Goal: Task Accomplishment & Management: Use online tool/utility

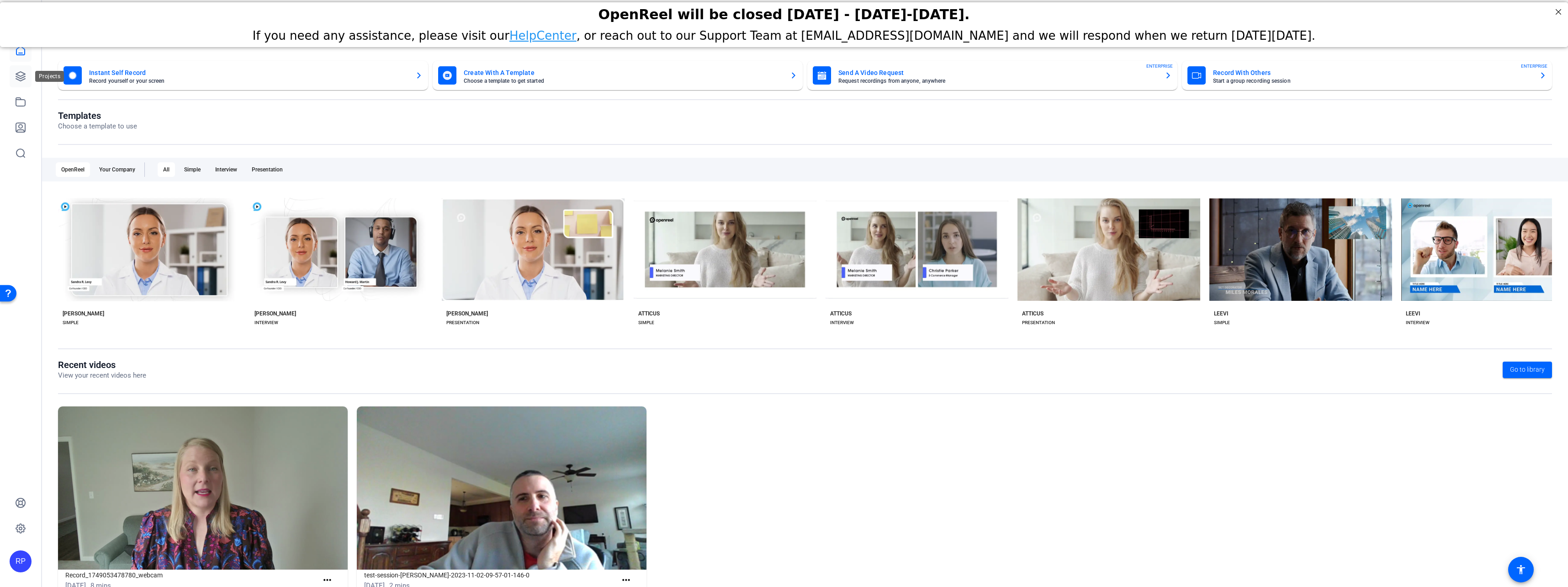
click at [20, 75] on icon at bounding box center [21, 76] width 9 height 9
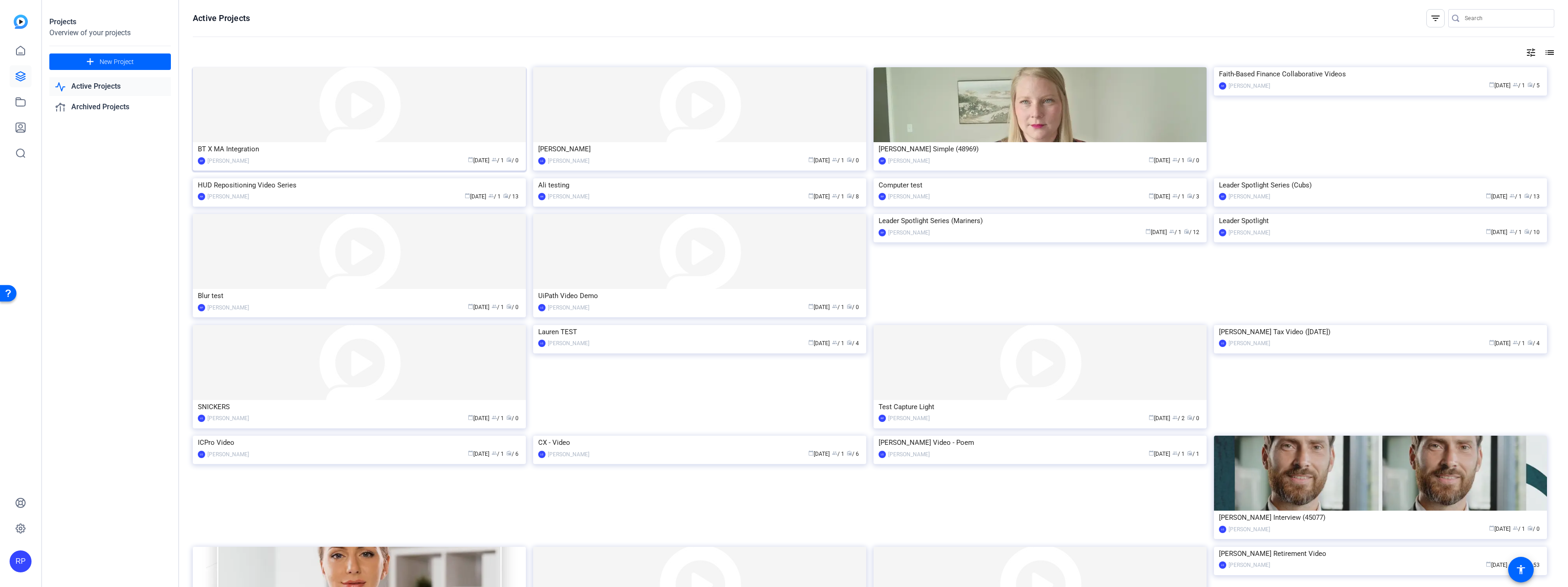
click at [281, 157] on div "calendar_today Aug 12 group / 1 radio / 0" at bounding box center [387, 160] width 268 height 9
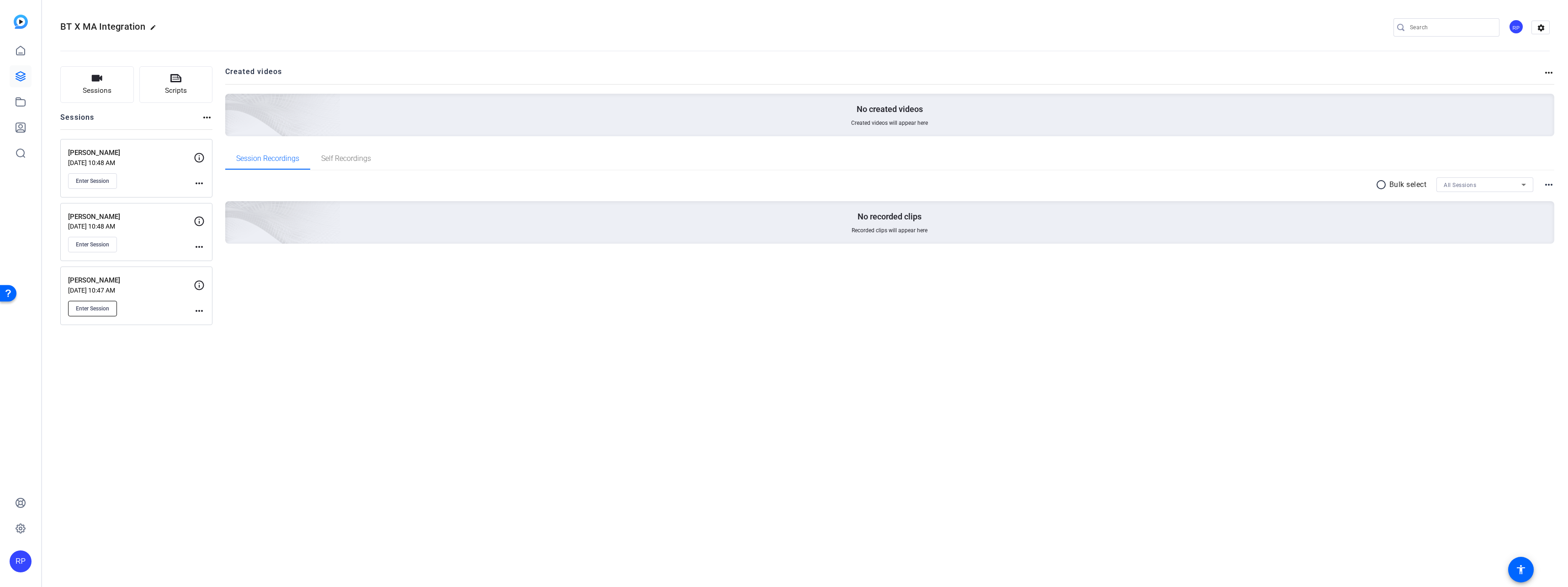
click at [94, 311] on span "Enter Session" at bounding box center [92, 308] width 33 height 8
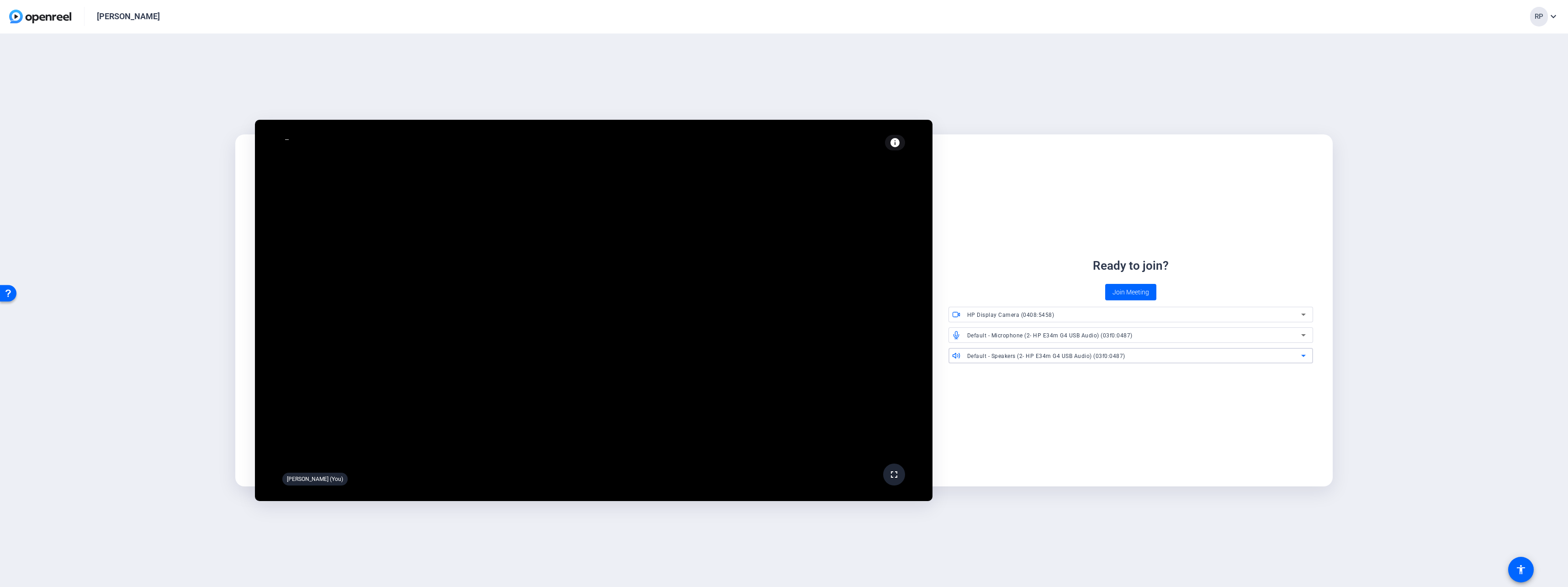
click at [1127, 358] on div "Default - Speakers (2- HP E34m G4 USB Audio) (03f0:0487)" at bounding box center [1134, 355] width 334 height 11
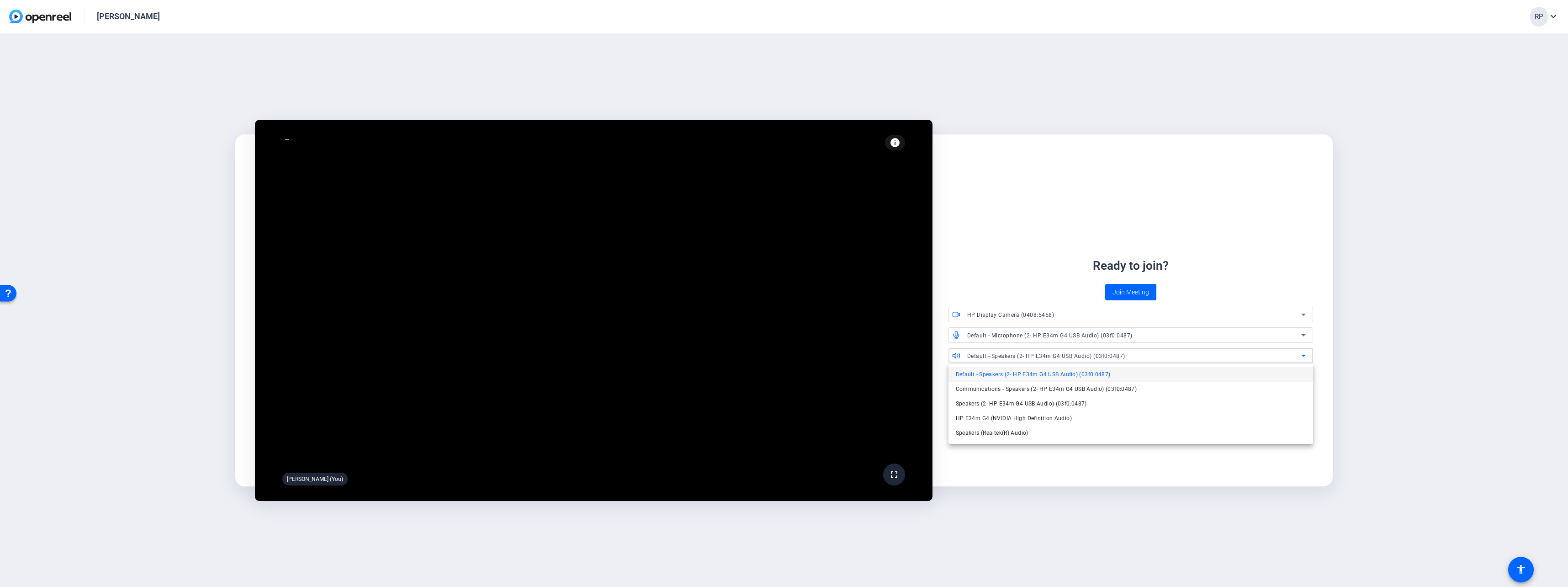
click at [1222, 250] on div at bounding box center [784, 294] width 1568 height 587
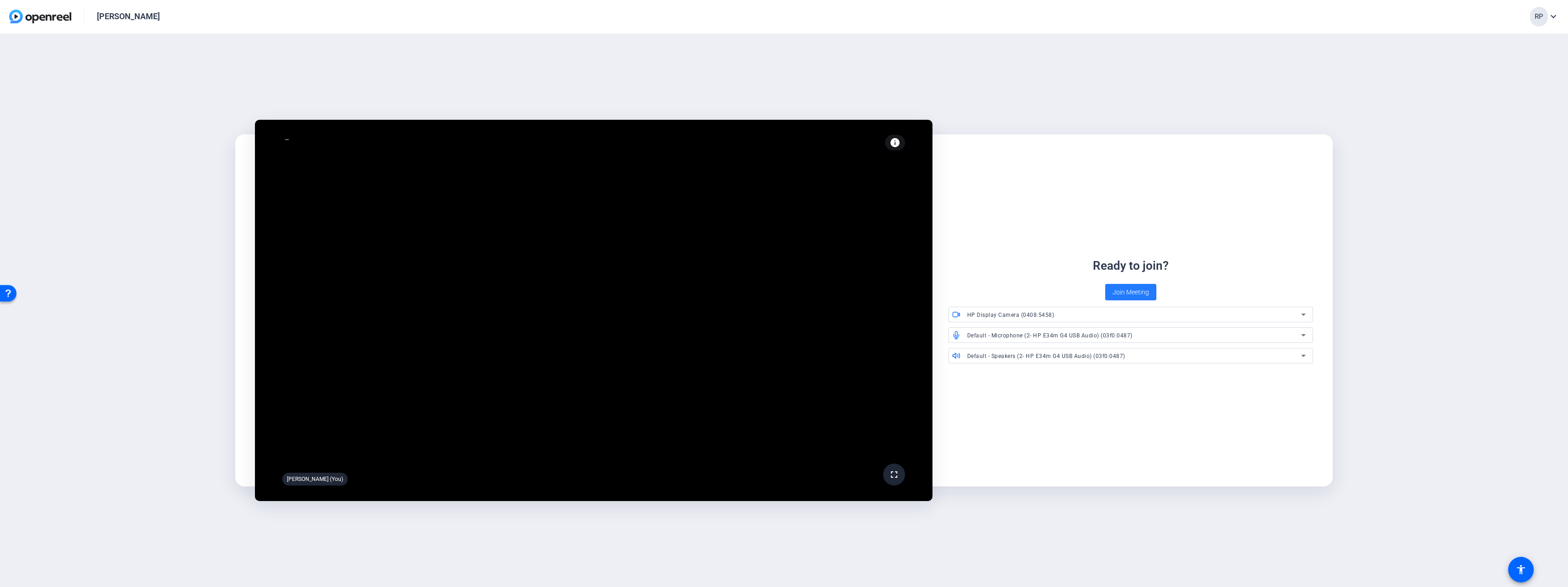
click at [1147, 293] on span "Join Meeting" at bounding box center [1130, 292] width 37 height 9
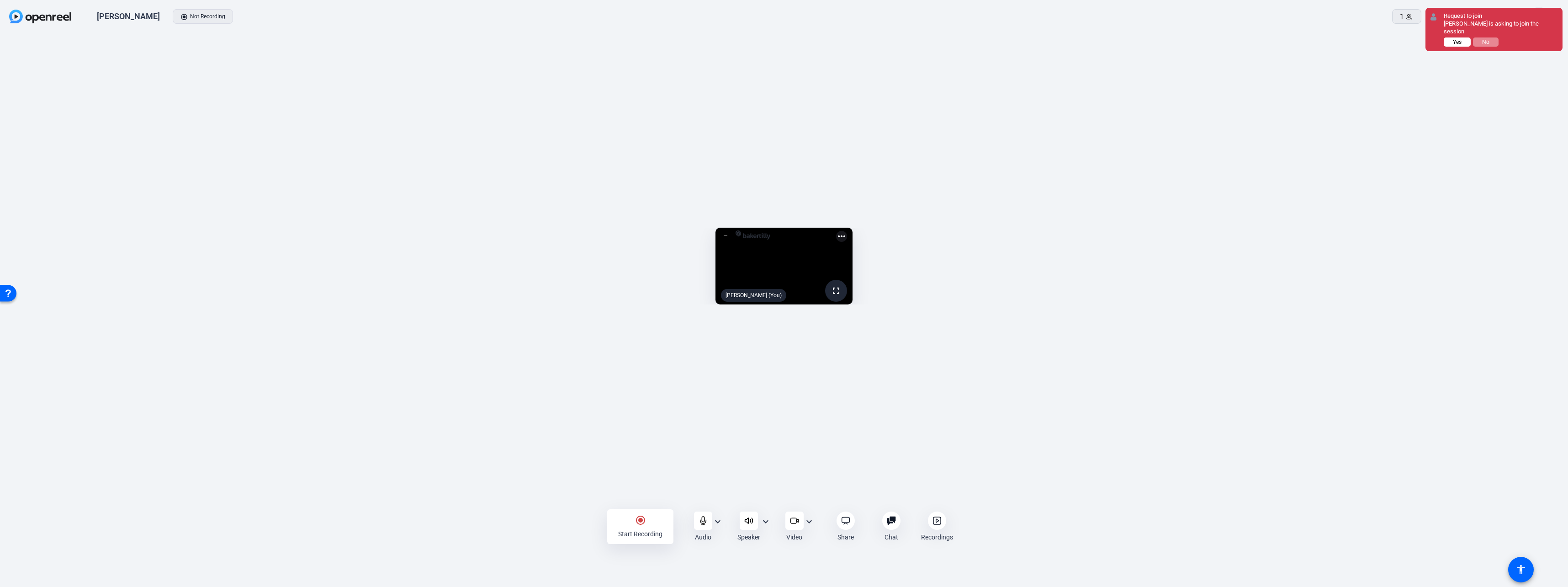
click at [1458, 45] on button "Yes" at bounding box center [1458, 42] width 27 height 9
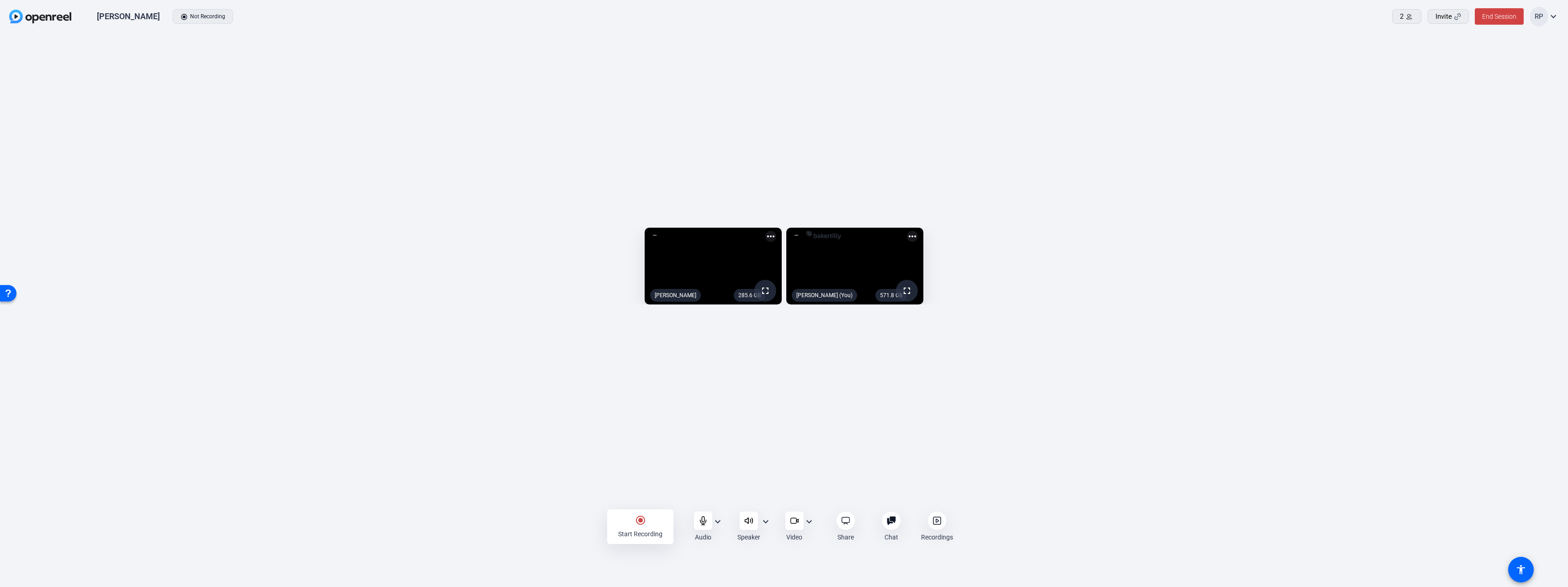
click at [1110, 514] on div "radio_button_checked Start Recording Audio expand_more Speaker expand_more Vide…" at bounding box center [784, 526] width 1568 height 47
click at [716, 520] on mat-icon "expand_more" at bounding box center [717, 521] width 11 height 11
click at [779, 537] on span "Microphone (2- HP E34m G4 USB Audio) (03f0:0487)" at bounding box center [787, 540] width 114 height 22
click at [717, 523] on mat-icon "expand_more" at bounding box center [717, 521] width 11 height 11
click at [699, 548] on span "Choose Mic" at bounding box center [690, 544] width 31 height 11
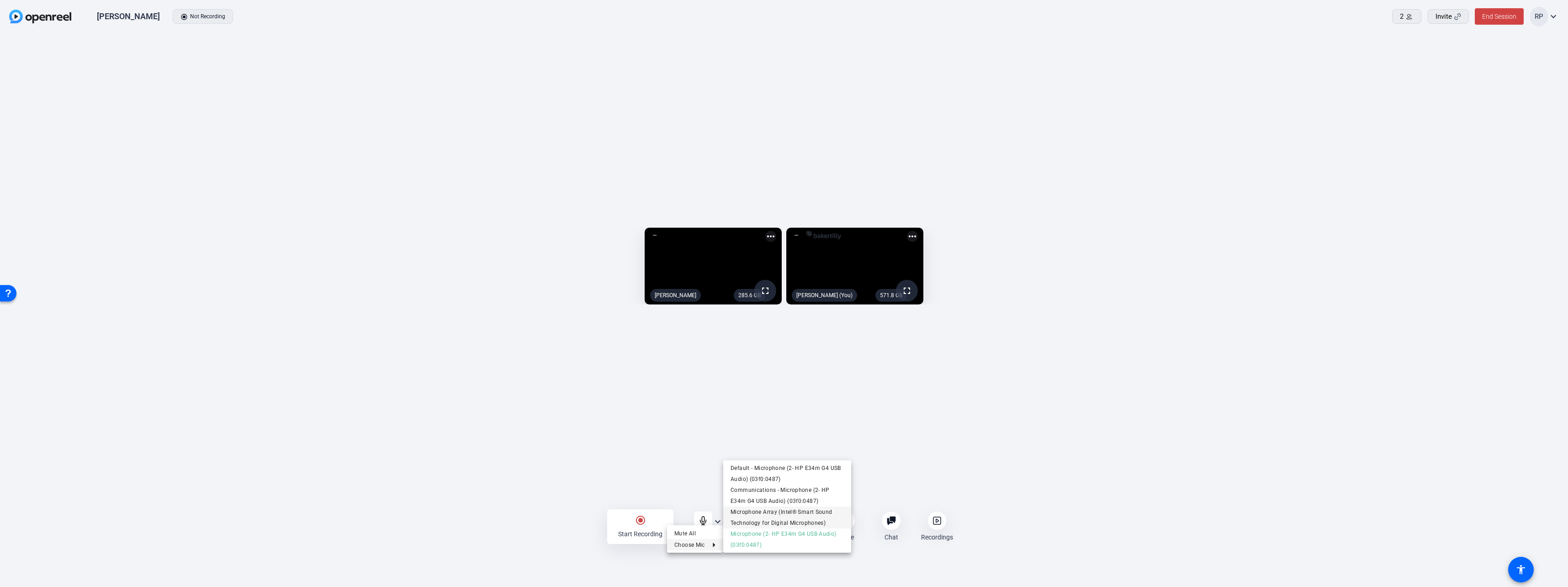
click at [761, 516] on span "Microphone Array (Intel® Smart Sound Technology for Digital Microphones)" at bounding box center [787, 518] width 114 height 22
click at [719, 524] on mat-icon "expand_more" at bounding box center [717, 521] width 11 height 11
click at [715, 543] on icon at bounding box center [710, 544] width 11 height 4
click at [762, 488] on span "Communications - Microphone (2- HP E34m G4 USB Audio) (03f0:0487)" at bounding box center [787, 495] width 114 height 22
click at [717, 523] on mat-icon "expand_more" at bounding box center [717, 521] width 11 height 11
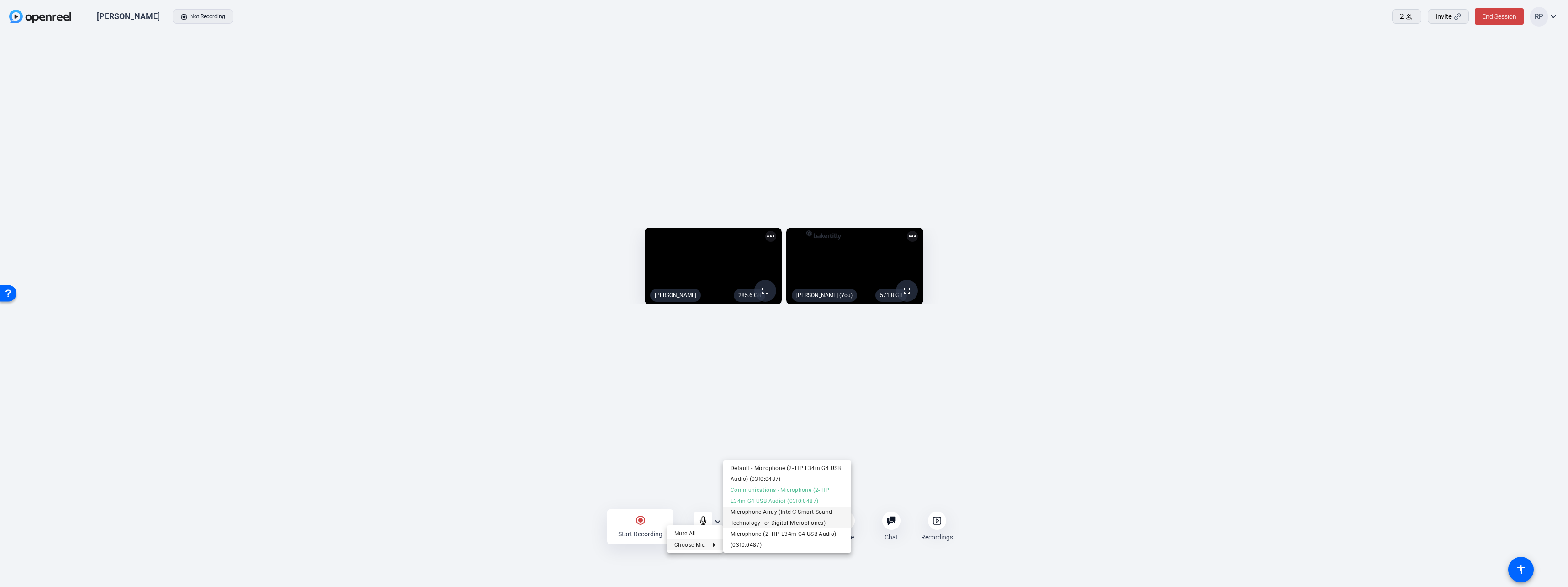
click at [769, 519] on span "Microphone Array (Intel® Smart Sound Technology for Digital Microphones)" at bounding box center [787, 518] width 114 height 22
click at [808, 520] on mat-icon "expand_more" at bounding box center [809, 521] width 11 height 11
click at [809, 523] on div at bounding box center [784, 294] width 1568 height 587
click at [809, 523] on mat-icon "expand_more" at bounding box center [809, 521] width 11 height 11
click at [809, 523] on div at bounding box center [784, 294] width 1568 height 587
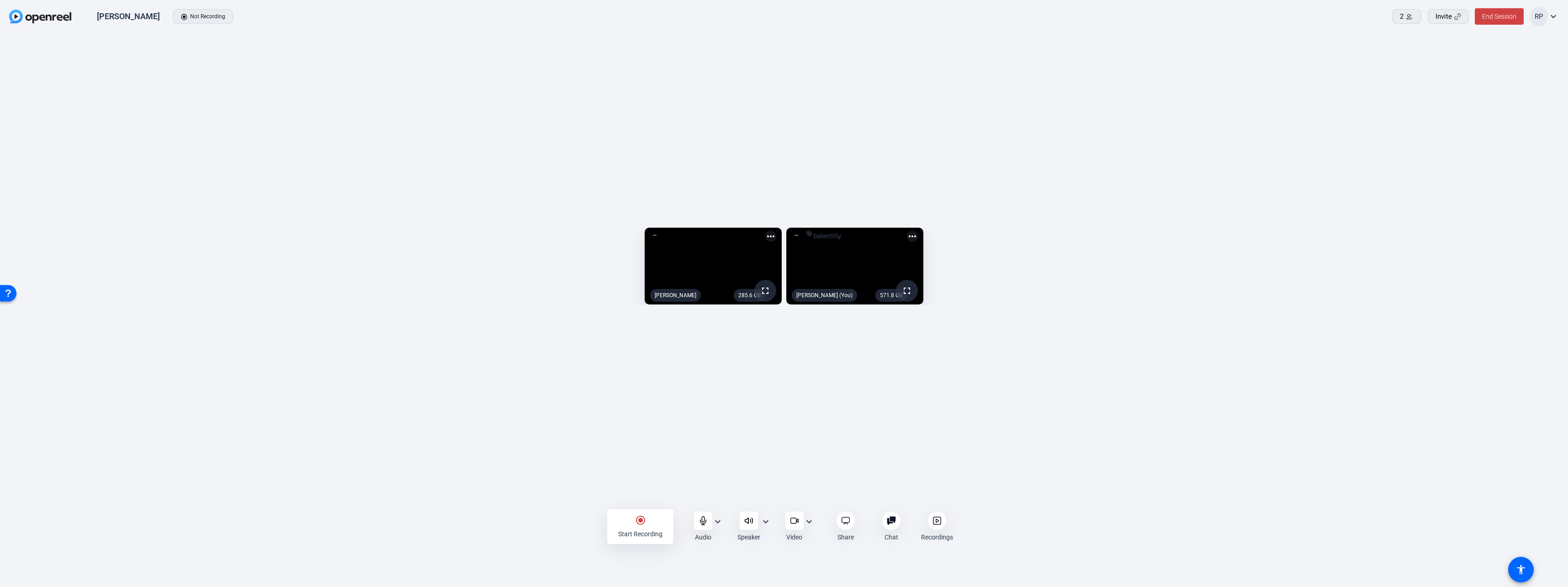
click at [1046, 552] on div "Dave Follett radio_button_checked Not Recording 2 Invite End Session RP expand_…" at bounding box center [784, 294] width 1568 height 587
click at [1458, 39] on span "Yes" at bounding box center [1457, 41] width 9 height 6
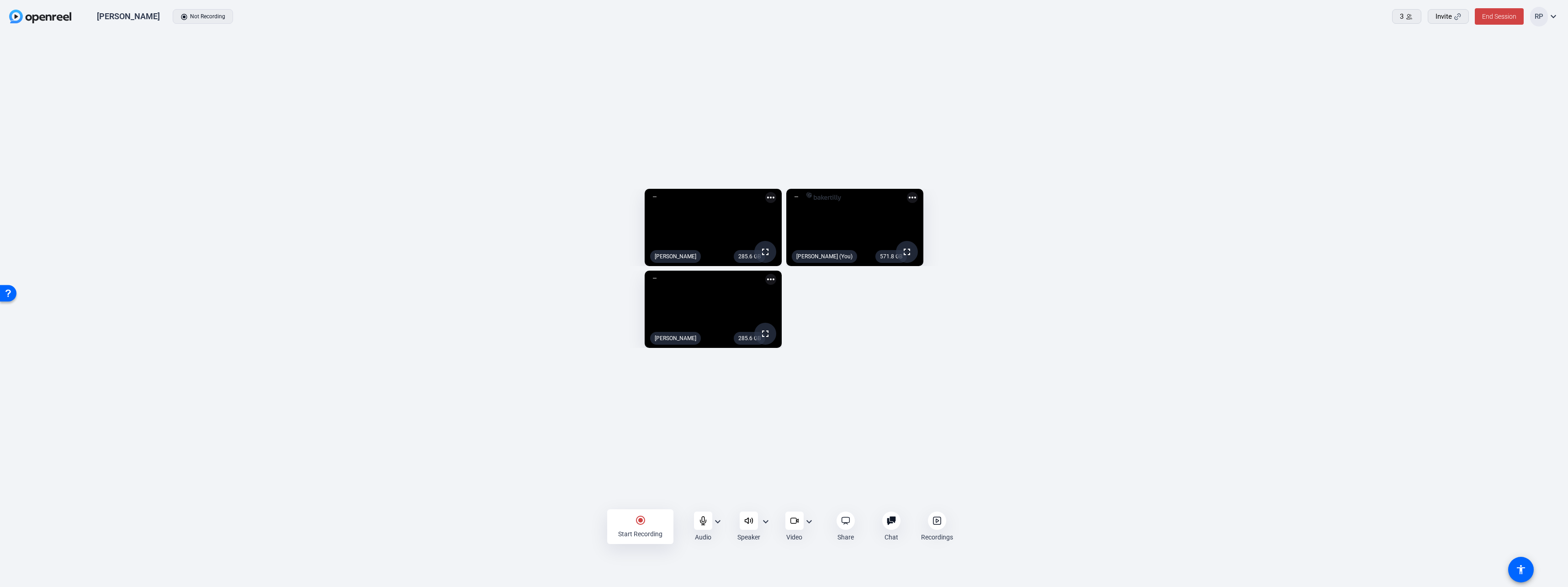
click at [643, 521] on mat-icon "radio_button_checked" at bounding box center [640, 520] width 11 height 11
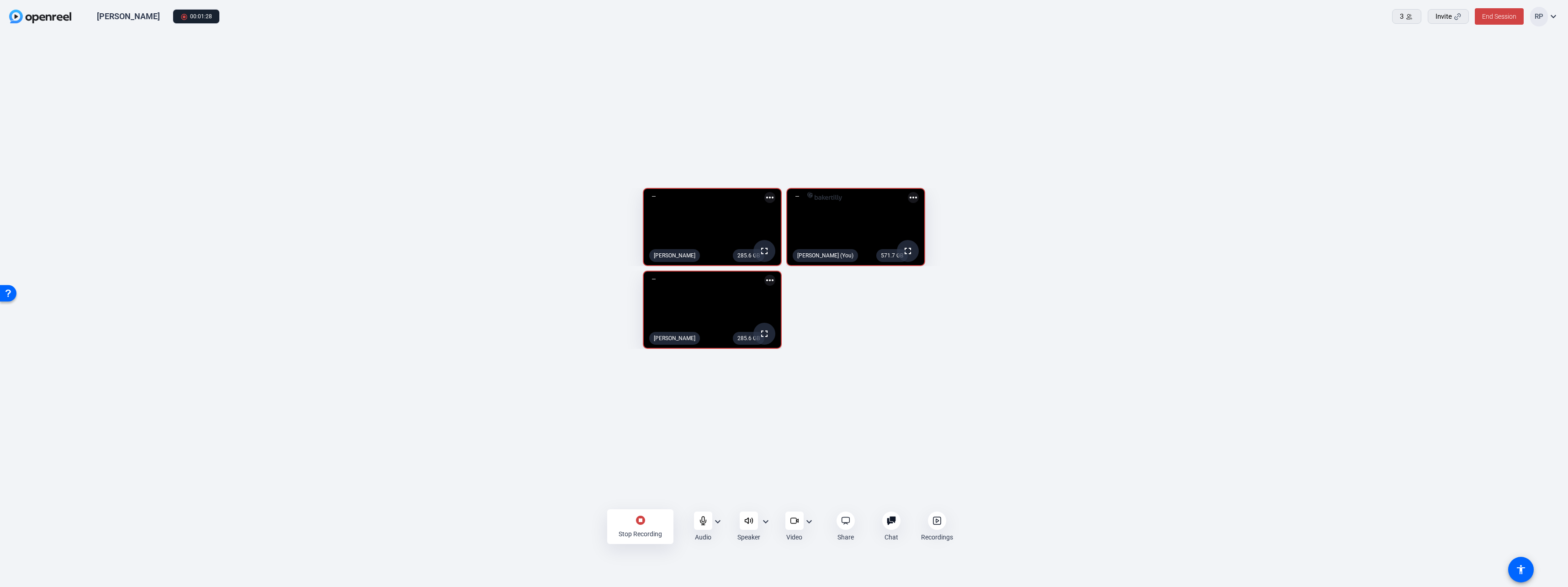
click at [809, 523] on mat-icon "expand_more" at bounding box center [809, 521] width 11 height 11
click at [902, 397] on div at bounding box center [784, 294] width 1568 height 587
click at [701, 521] on icon at bounding box center [703, 520] width 9 height 9
click at [714, 526] on mat-icon "expand_more" at bounding box center [717, 521] width 11 height 11
click at [704, 524] on div at bounding box center [784, 294] width 1568 height 587
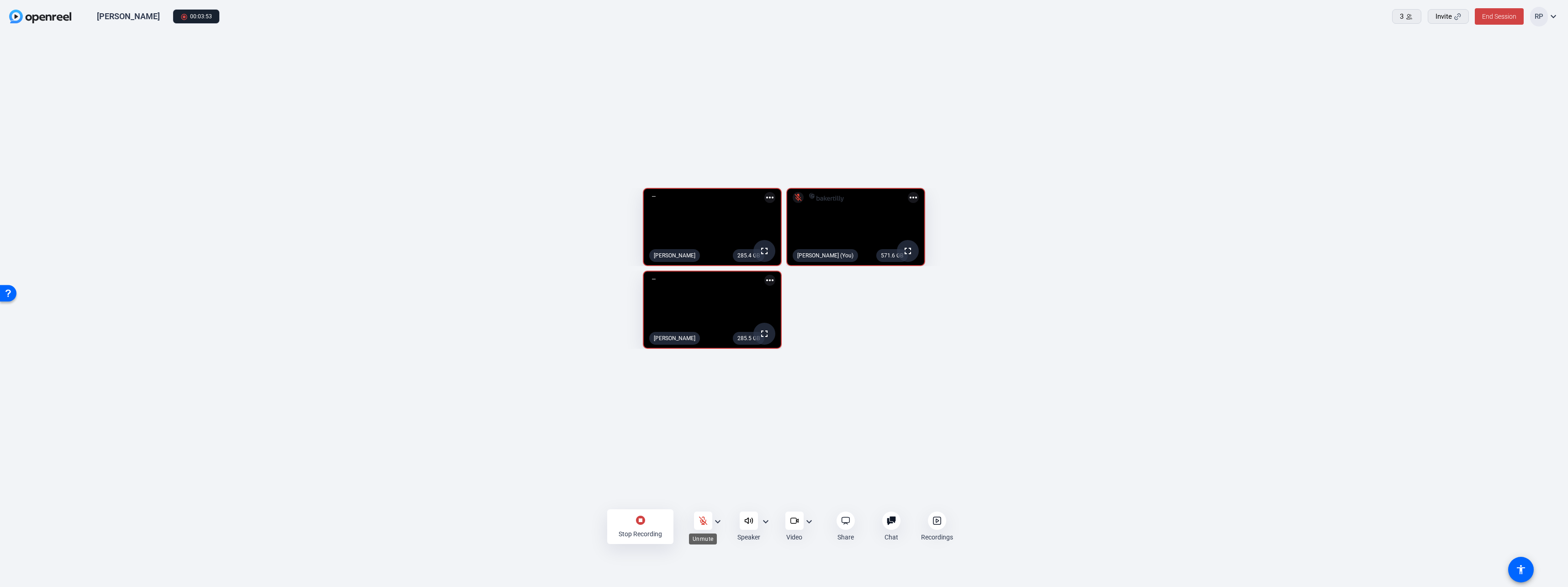
click at [701, 519] on icon at bounding box center [703, 520] width 8 height 8
click at [700, 521] on icon at bounding box center [703, 520] width 9 height 9
click at [704, 523] on icon at bounding box center [703, 520] width 8 height 8
drag, startPoint x: 704, startPoint y: 525, endPoint x: 706, endPoint y: 560, distance: 35.1
click at [706, 560] on div "Dave Follett radio_button_checked 00:07:38 3 Invite End Session RP expand_more …" at bounding box center [784, 294] width 1568 height 587
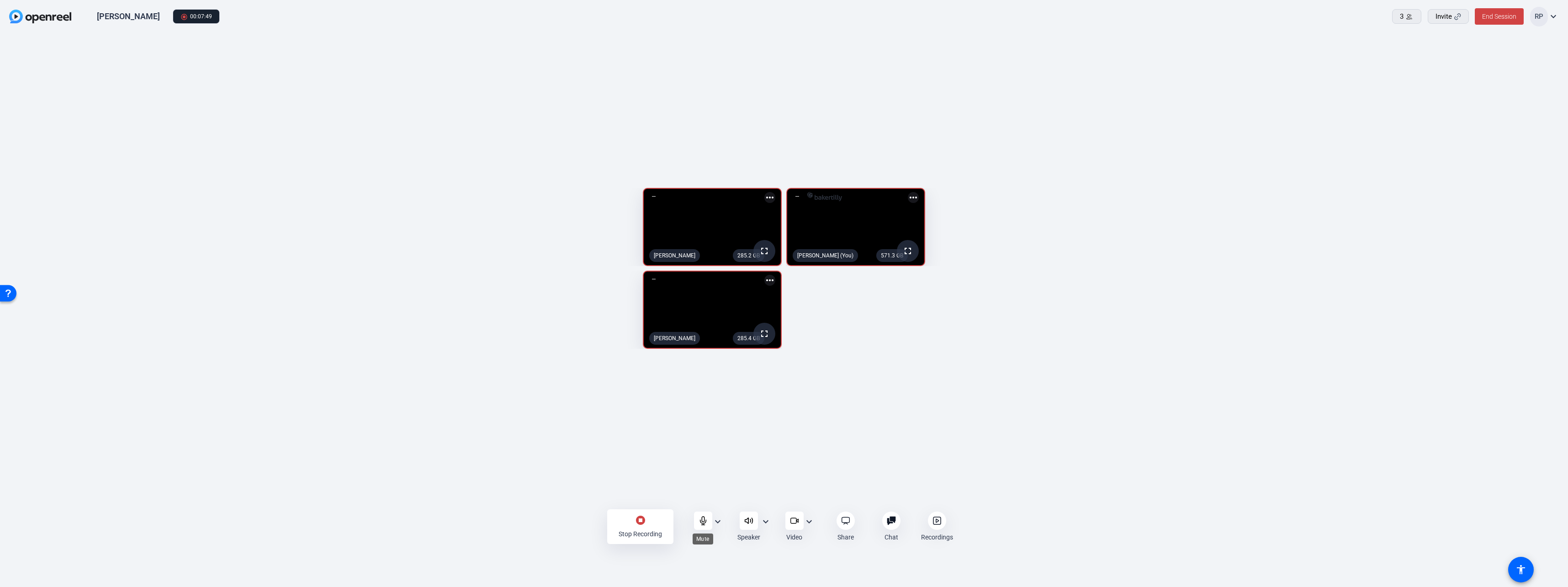
click at [706, 522] on icon at bounding box center [703, 520] width 9 height 9
click at [700, 527] on div at bounding box center [703, 520] width 18 height 18
click at [702, 523] on icon at bounding box center [703, 520] width 9 height 9
drag, startPoint x: 704, startPoint y: 520, endPoint x: 700, endPoint y: 558, distance: 38.2
click at [700, 558] on div "Dave Follett radio_button_checked 00:13:49 3 Invite End Session RP expand_more …" at bounding box center [784, 294] width 1568 height 587
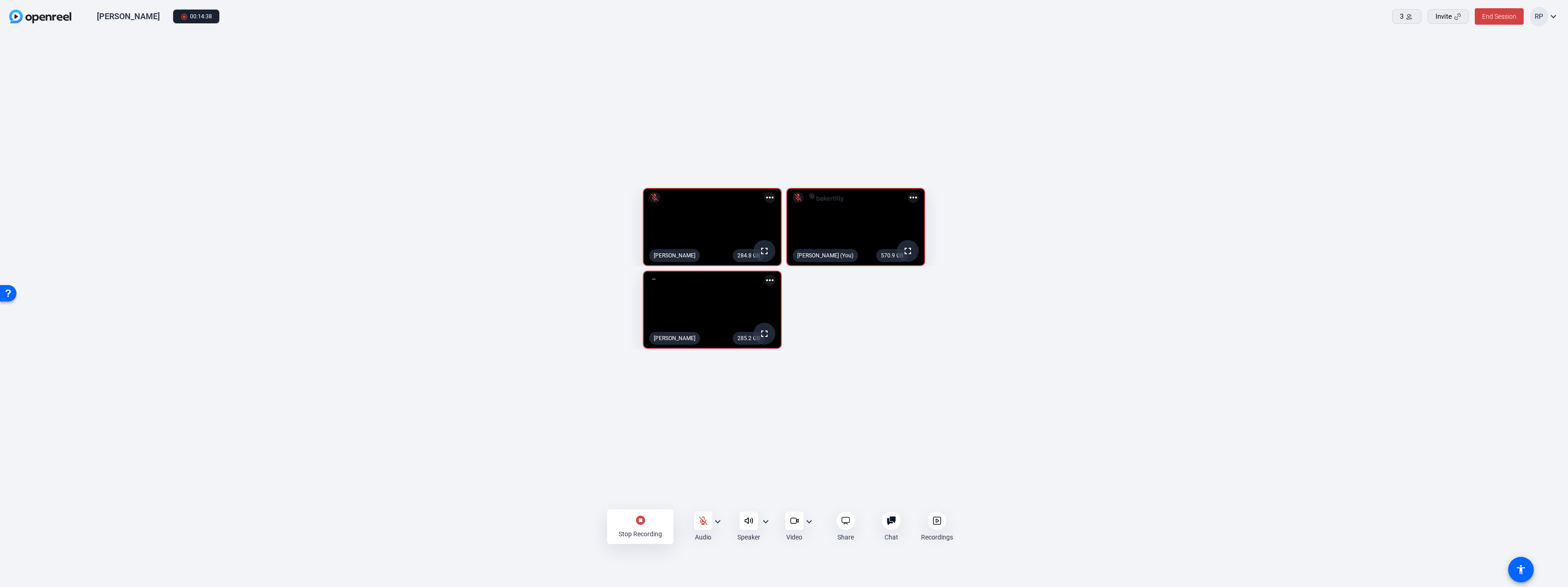
click at [1403, 353] on div "284.8 GB fullscreen mic_off Natasha Veeser more_horiz 570.9 GB fullscreen mic_o…" at bounding box center [784, 268] width 1549 height 170
click at [703, 526] on div at bounding box center [703, 520] width 18 height 18
click at [703, 525] on icon at bounding box center [703, 521] width 6 height 9
click at [703, 521] on icon at bounding box center [703, 520] width 9 height 9
click at [701, 525] on icon at bounding box center [703, 520] width 9 height 9
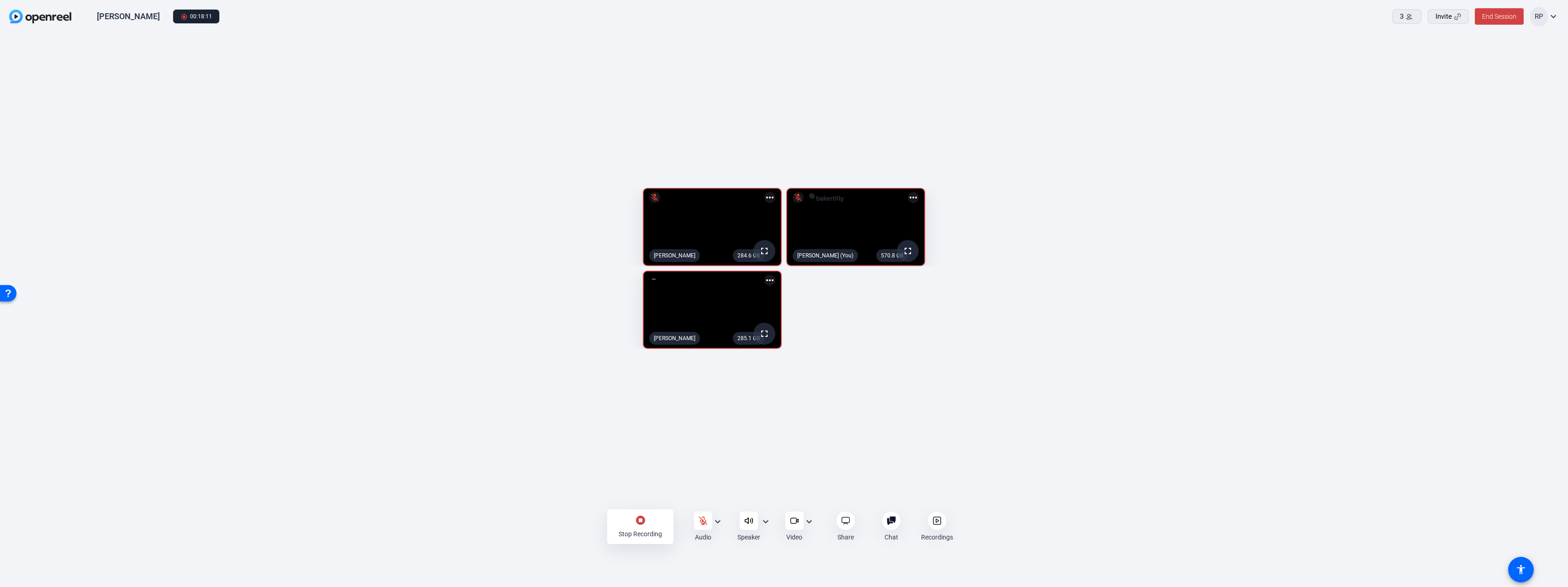
click at [343, 349] on openreel-capture-lite-video-stream "285.1 GB fullscreen Dave Follett more_horiz" at bounding box center [398, 309] width 768 height 78
click at [703, 525] on icon at bounding box center [703, 520] width 8 height 8
click at [704, 513] on div at bounding box center [703, 520] width 18 height 18
click at [704, 521] on icon at bounding box center [703, 520] width 9 height 9
click at [702, 527] on div at bounding box center [703, 520] width 18 height 18
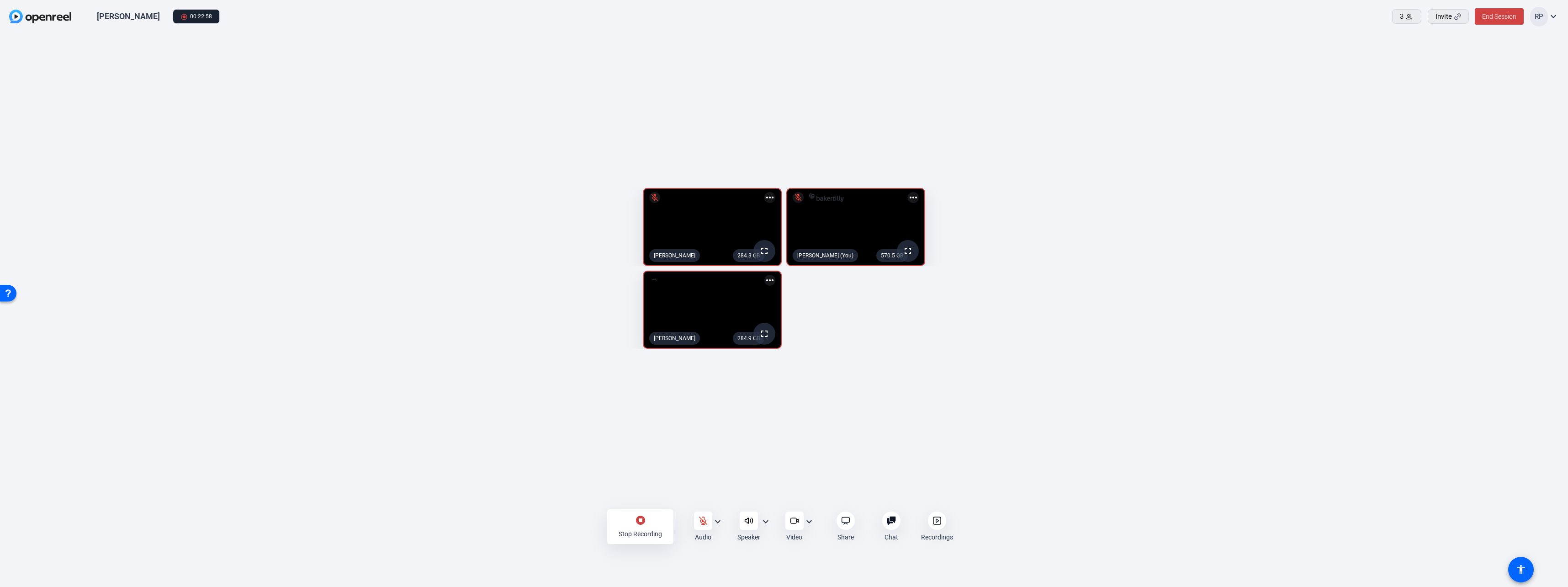
drag, startPoint x: 702, startPoint y: 524, endPoint x: 708, endPoint y: 555, distance: 31.6
click at [708, 555] on div "Dave Follett radio_button_checked 00:22:58 3 Invite End Session RP expand_more …" at bounding box center [784, 294] width 1568 height 587
click at [701, 521] on icon at bounding box center [703, 520] width 9 height 9
click at [705, 520] on icon at bounding box center [703, 520] width 8 height 8
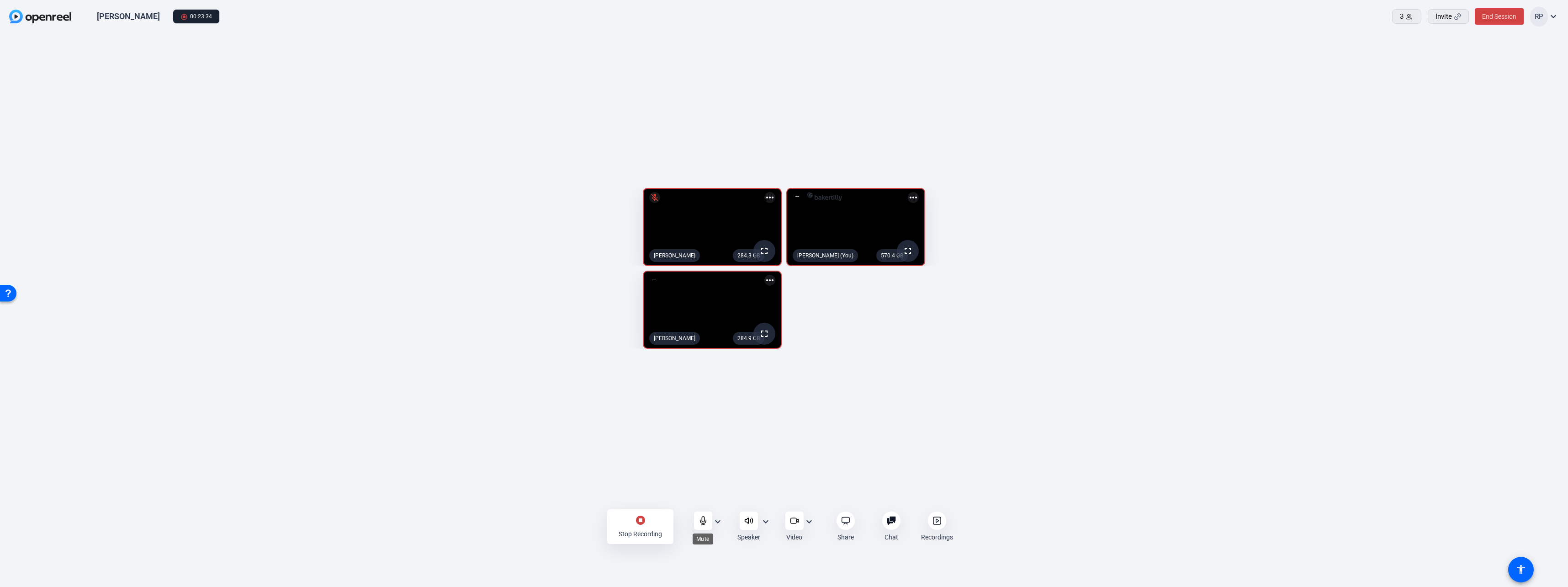
click at [704, 526] on div at bounding box center [703, 520] width 18 height 18
click at [703, 524] on icon at bounding box center [703, 520] width 8 height 8
click at [702, 525] on icon at bounding box center [703, 520] width 9 height 9
drag, startPoint x: 703, startPoint y: 523, endPoint x: 704, endPoint y: 558, distance: 35.0
click at [704, 558] on div "Dave Follett radio_button_checked 00:24:34 3 Invite End Session RP expand_more …" at bounding box center [784, 294] width 1568 height 587
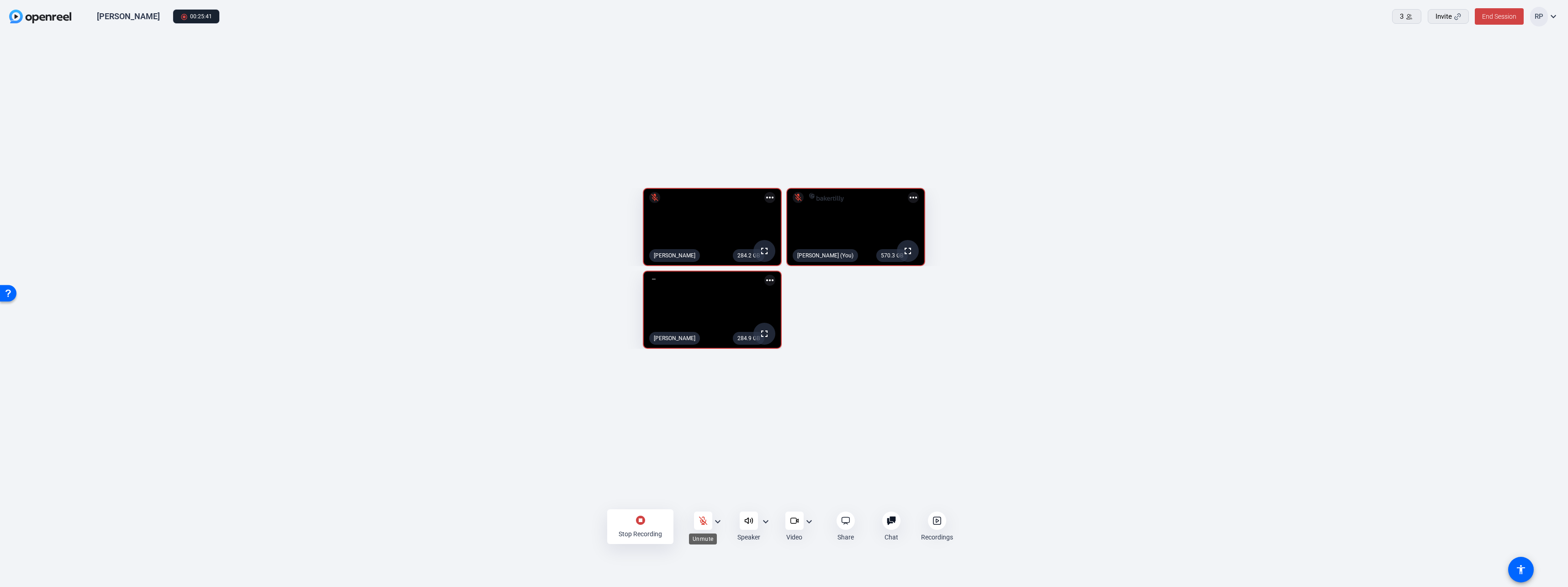
click at [704, 521] on icon at bounding box center [703, 520] width 9 height 9
click at [703, 524] on icon at bounding box center [703, 521] width 6 height 9
click at [701, 523] on icon at bounding box center [703, 520] width 8 height 8
click at [694, 527] on div at bounding box center [703, 520] width 18 height 18
click at [702, 526] on div at bounding box center [703, 520] width 18 height 18
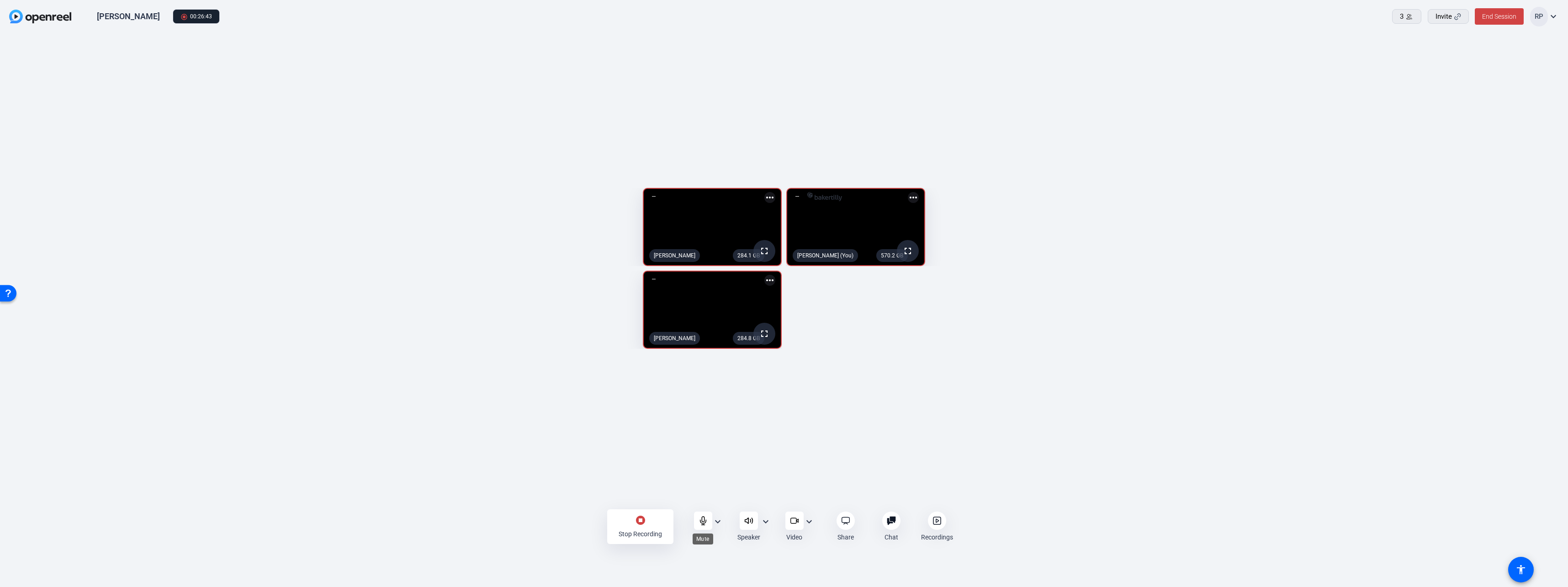
click at [700, 526] on div at bounding box center [703, 520] width 18 height 18
click at [706, 521] on icon at bounding box center [703, 520] width 8 height 8
click at [701, 525] on icon at bounding box center [703, 520] width 9 height 9
click at [483, 538] on div "stop_circle Stop Recording Audio expand_more Speaker expand_more Video expand_m…" at bounding box center [784, 526] width 1568 height 47
click at [699, 524] on icon at bounding box center [703, 520] width 9 height 9
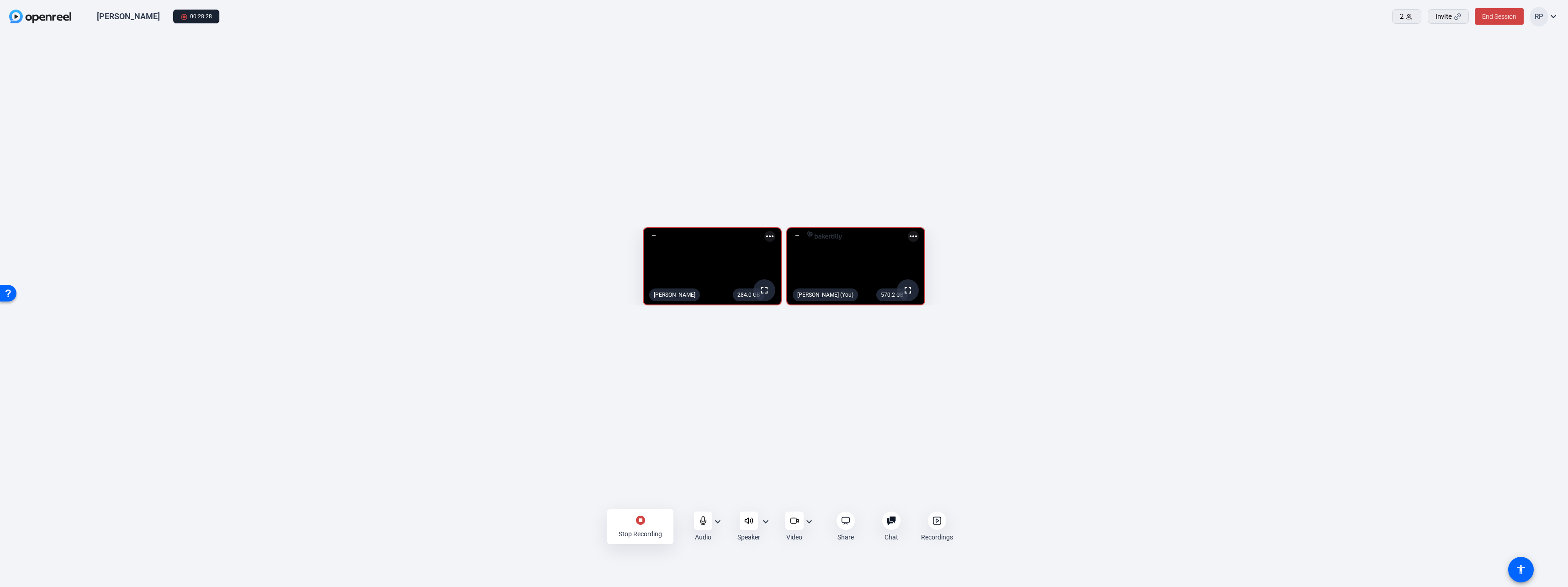
click at [640, 522] on mat-icon "stop_circle" at bounding box center [640, 520] width 11 height 11
click at [1493, 16] on span "End Session" at bounding box center [1499, 16] width 34 height 8
click at [1479, 56] on span "End Session For All" at bounding box center [1473, 58] width 54 height 11
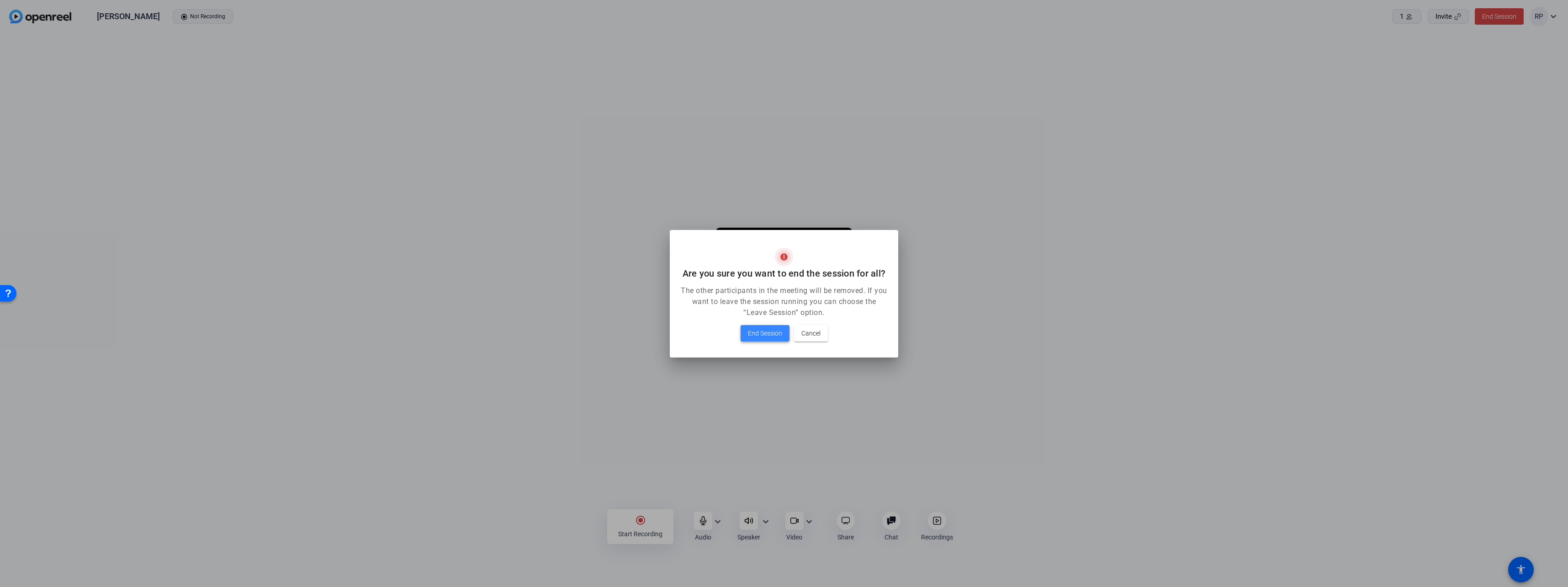
click at [769, 335] on span "End Session" at bounding box center [765, 333] width 34 height 11
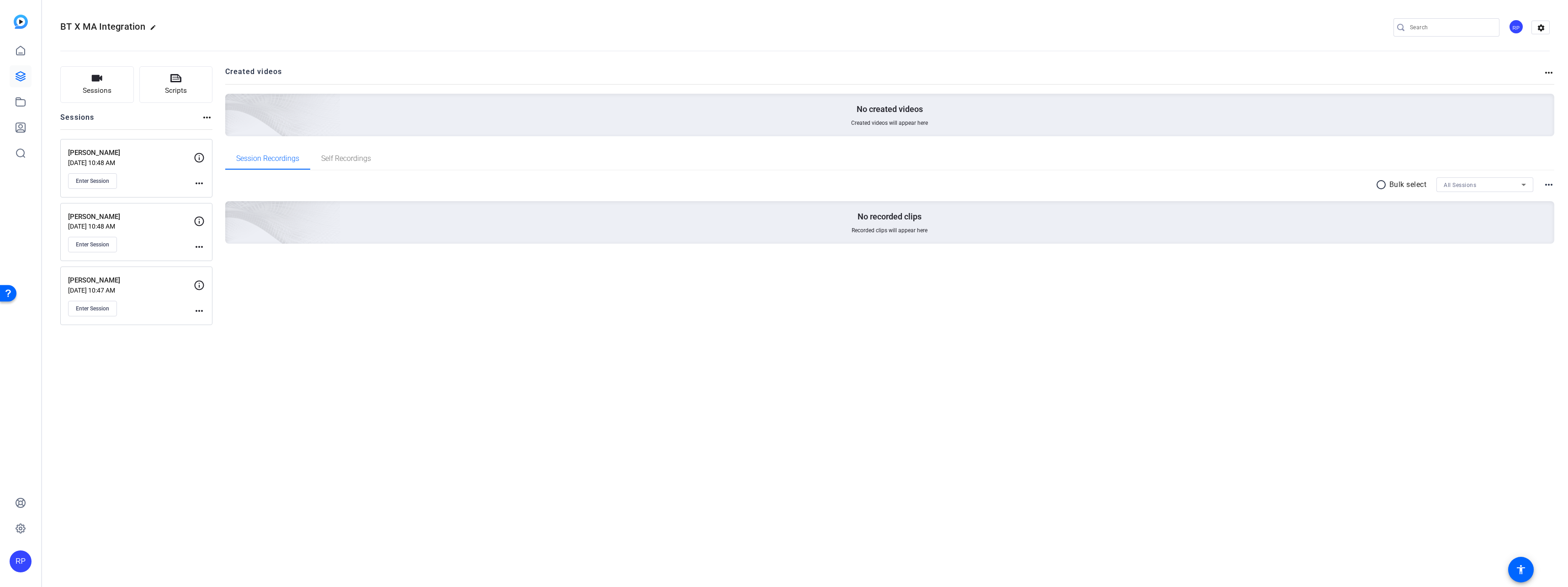
click at [62, 454] on div "BT X MA Integration edit RP settings Sessions Scripts Sessions more_horiz Amy W…" at bounding box center [805, 294] width 1526 height 587
click at [145, 299] on div "Dave Follett Aug 12, 2025 @ 10:47 AM Enter Session" at bounding box center [131, 296] width 126 height 41
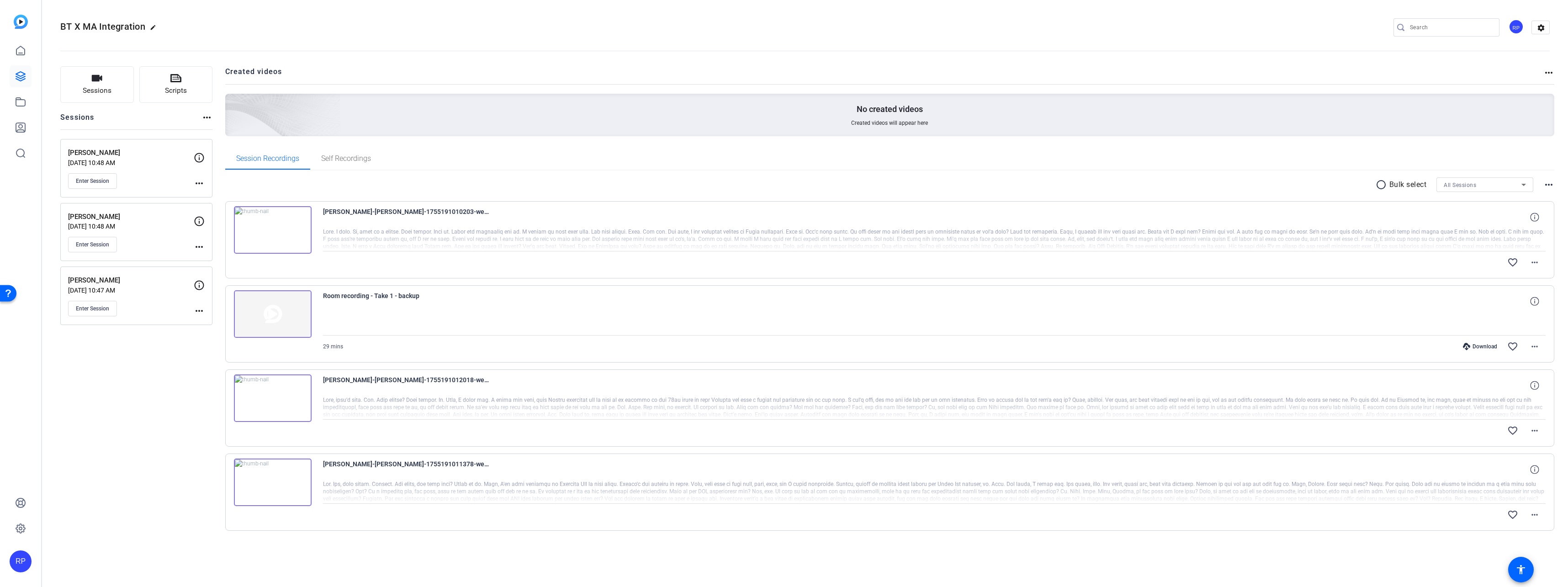
click at [652, 530] on div "[PERSON_NAME]-[PERSON_NAME]-1755191011378-webcam favorite_border more_horiz" at bounding box center [889, 492] width 1329 height 77
